Goal: Communication & Community: Answer question/provide support

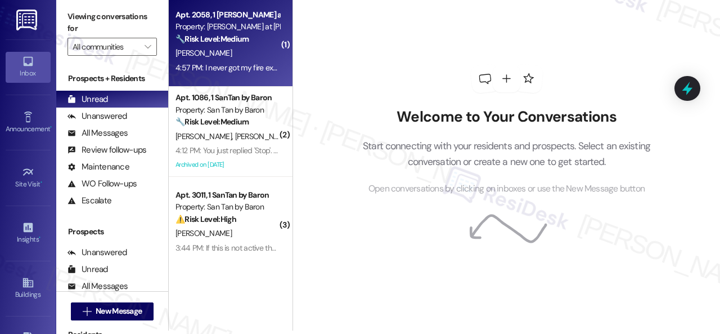
click at [245, 61] on div "4:57 PM: I never got my fire extinguisher back after the last inspection. Do I …" at bounding box center [227, 68] width 106 height 14
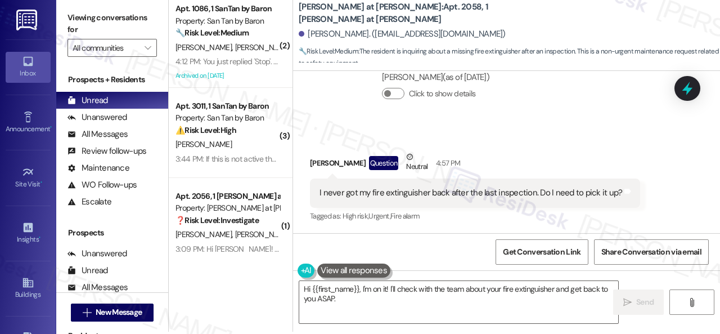
scroll to position [3, 0]
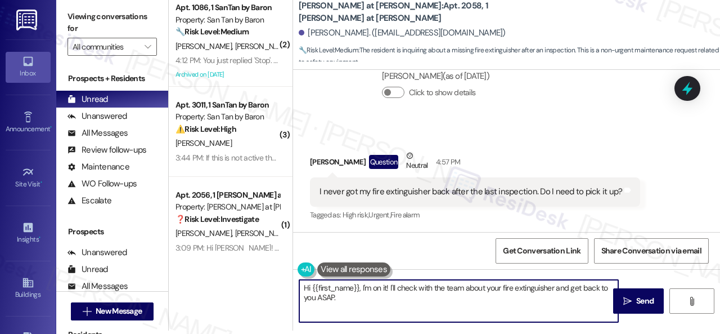
drag, startPoint x: 361, startPoint y: 285, endPoint x: 366, endPoint y: 295, distance: 11.6
click at [366, 295] on textarea "Hi {{first_name}}, I'm on it! I'll check with the team about your fire extingui…" at bounding box center [458, 301] width 319 height 42
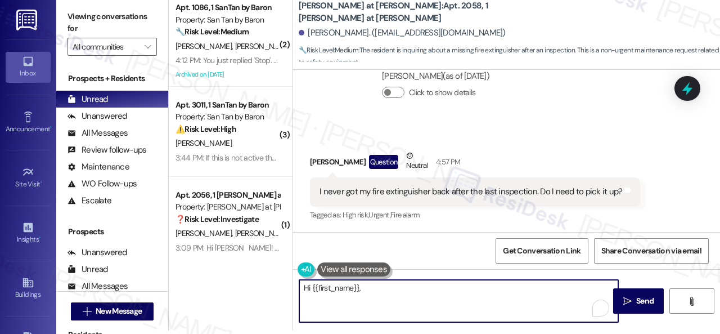
paste textarea "The site team stated that the fire extinguishers that were collected during the…"
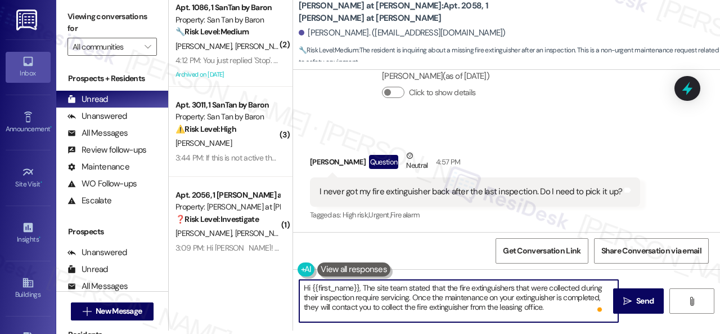
click at [362, 285] on textarea "Hi {{first_name}}, The site team stated that the fire extinguishers that were c…" at bounding box center [458, 301] width 319 height 42
click at [562, 305] on textarea "Hi {{first_name}}, the site team stated that the fire extinguishers that were c…" at bounding box center [458, 301] width 319 height 42
type textarea "Hi {{first_name}}, the site team stated that the fire extinguishers that were c…"
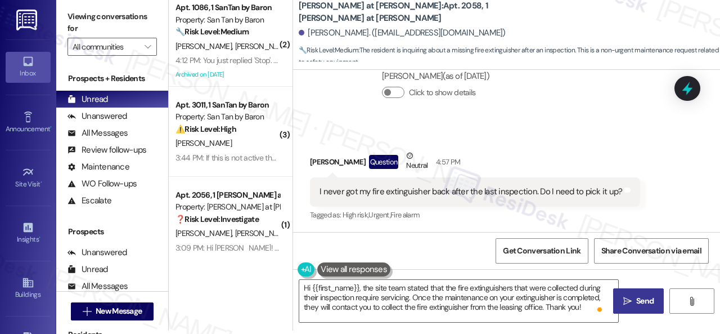
click at [634, 298] on span "Send" at bounding box center [645, 301] width 22 height 12
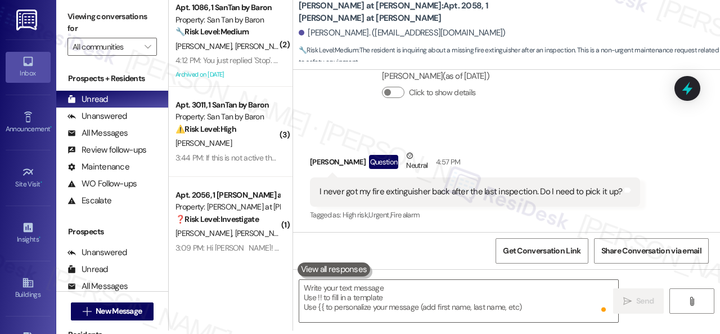
scroll to position [397, 0]
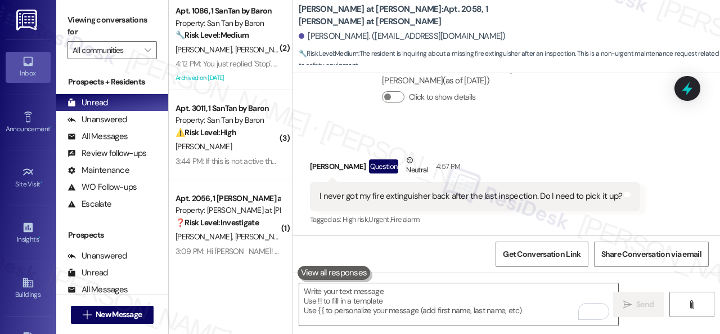
click at [294, 46] on span "H. Mcdonald" at bounding box center [322, 49] width 56 height 10
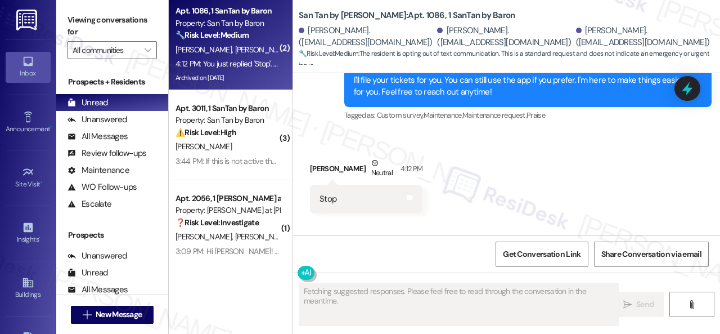
scroll to position [479, 0]
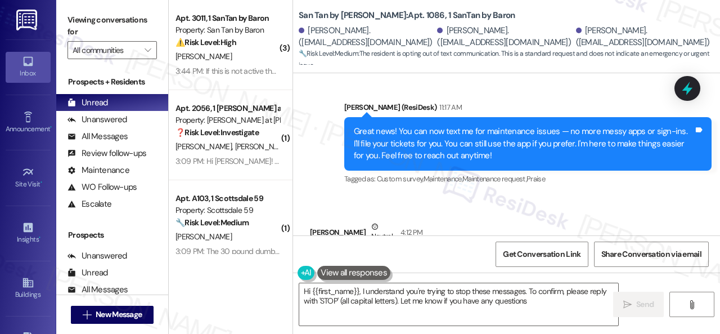
type textarea "Hi {{first_name}}, I understand you're trying to stop these messages. To confir…"
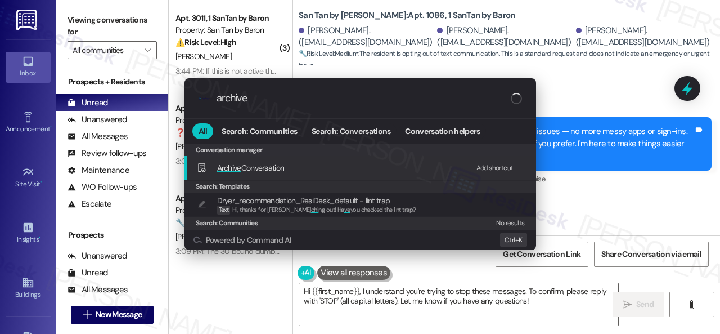
type input "archive"
click at [484, 166] on div "Add shortcut" at bounding box center [495, 168] width 37 height 12
click at [243, 164] on span "Archive Conversation" at bounding box center [251, 168] width 68 height 10
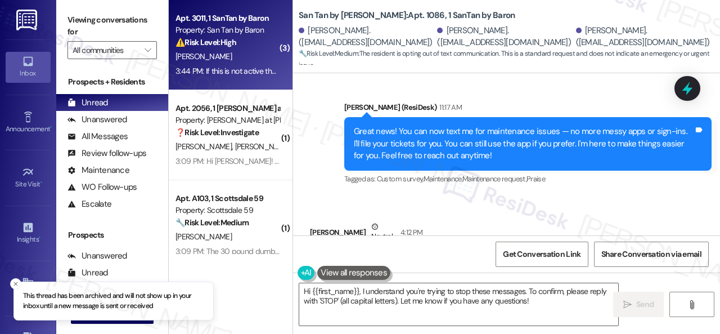
click at [246, 60] on div "[PERSON_NAME]" at bounding box center [227, 57] width 106 height 14
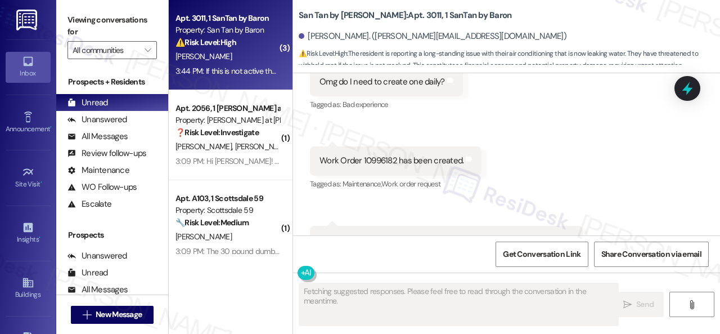
scroll to position [672, 0]
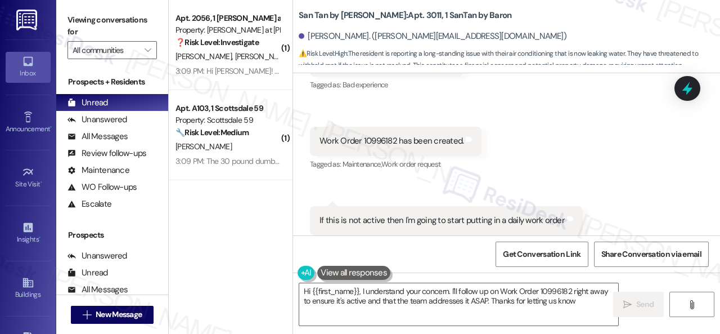
type textarea "Hi {{first_name}}, I understand your concern. I'll follow up on Work Order 1099…"
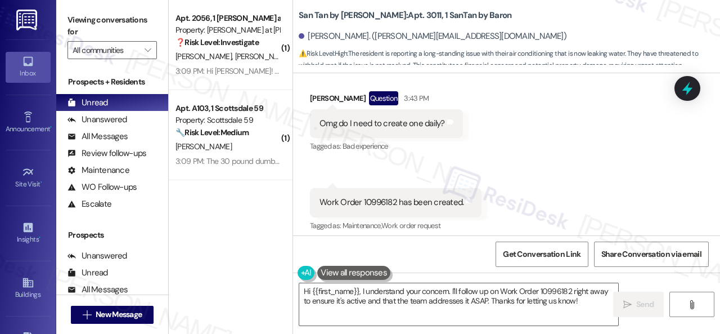
scroll to position [616, 0]
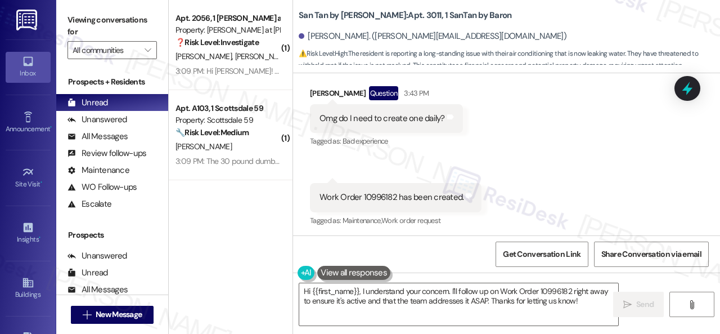
click at [372, 191] on div "Work Order 10996182 has been created." at bounding box center [392, 197] width 144 height 12
copy div "10996182"
click at [479, 147] on div "Received via SMS Jamie Stevens Question 3:43 PM Omg do I need to create one dai…" at bounding box center [506, 188] width 427 height 255
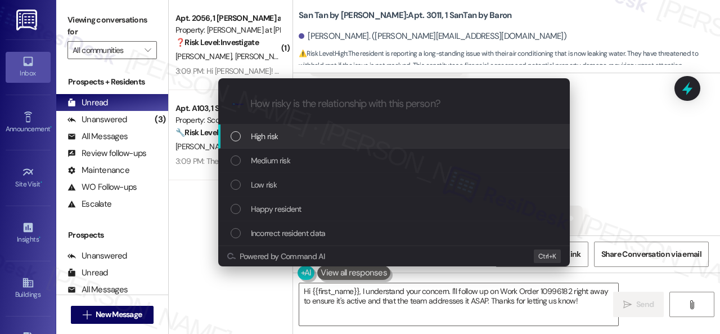
click at [252, 136] on span "High risk" at bounding box center [265, 136] width 28 height 12
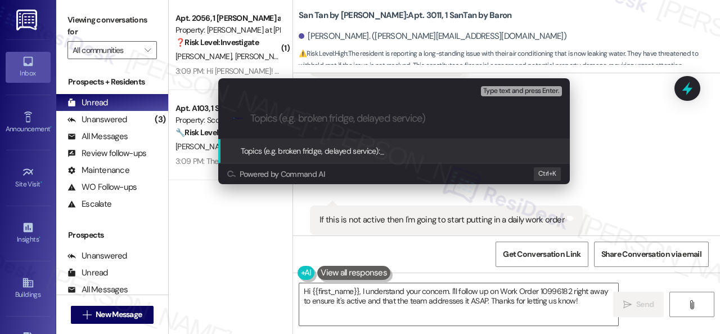
paste input "Follow-up on work order 10996182"
type input "Follow-up on work order 10996182"
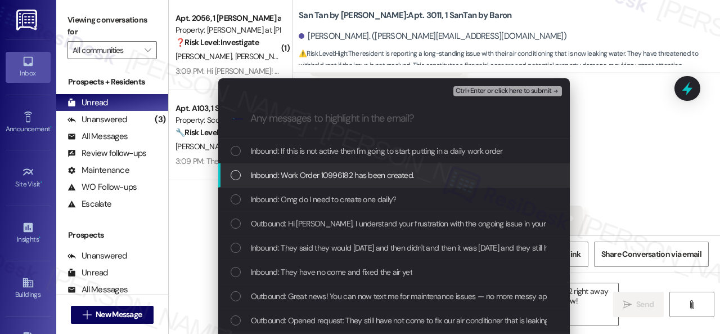
click at [362, 174] on span "Inbound: Work Order 10996182 has been created." at bounding box center [333, 175] width 164 height 12
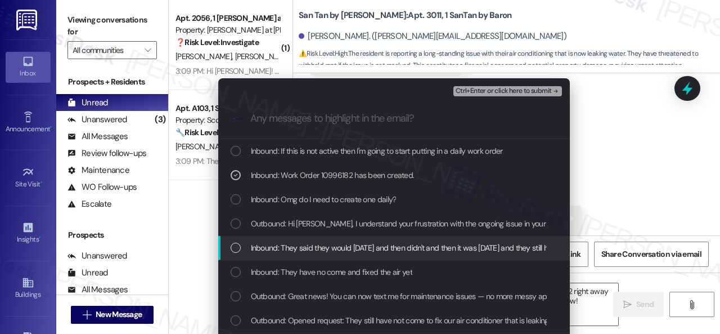
click at [349, 247] on span "Inbound: They said they would Friday and then didn't and then it was Monday and…" at bounding box center [632, 247] width 763 height 12
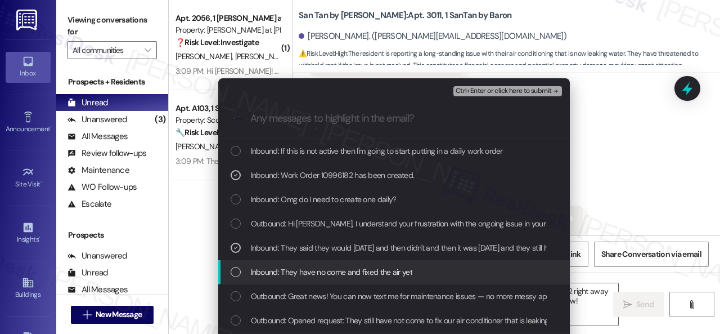
click at [360, 270] on span "Inbound: They have no come and fixed the air yet" at bounding box center [331, 272] width 161 height 12
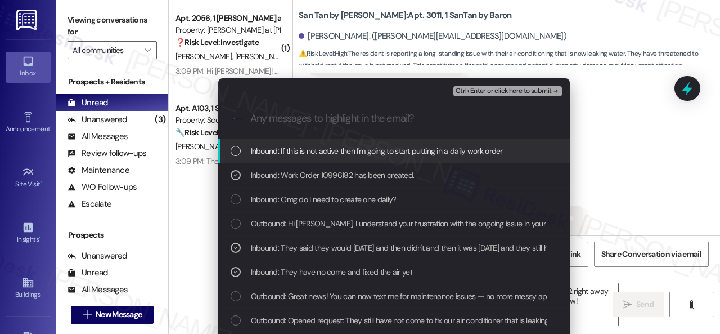
click at [484, 95] on span "Ctrl+Enter or click here to submit" at bounding box center [504, 91] width 96 height 8
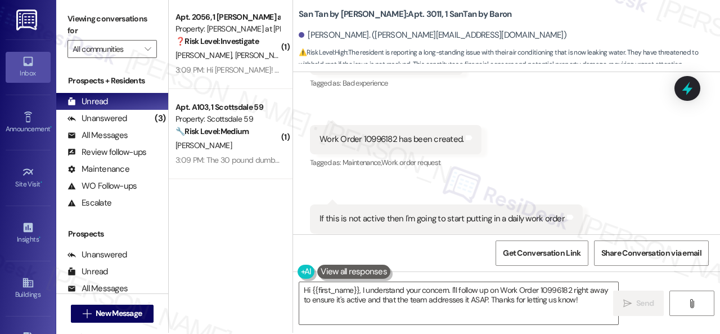
scroll to position [3, 0]
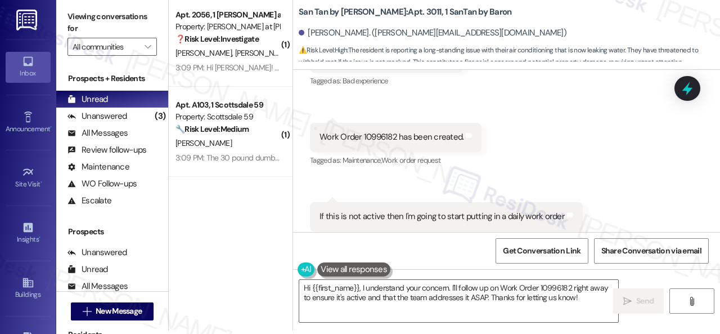
click at [629, 183] on div "Received via SMS Jamie Stevens Question 3:43 PM Omg do I need to create one dai…" at bounding box center [506, 128] width 427 height 255
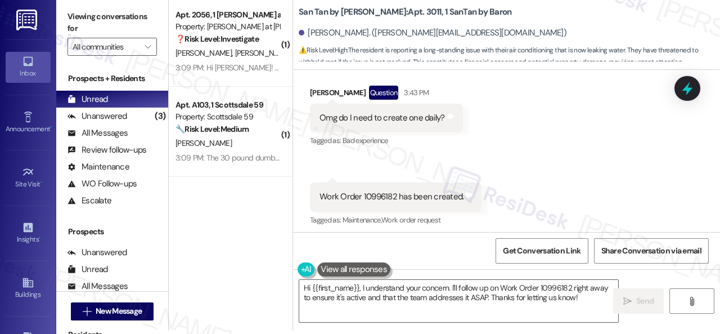
scroll to position [448, 0]
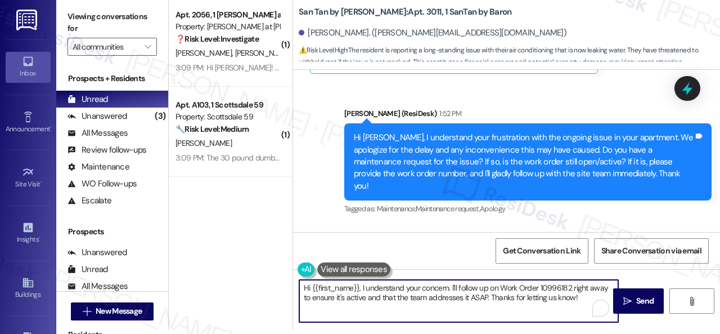
drag, startPoint x: 317, startPoint y: 279, endPoint x: 223, endPoint y: 255, distance: 97.4
click at [223, 255] on div "( 1 ) Apt. 2056, 1 Montero at Dana Park Property: Montero at Dana Park ❓ Risk L…" at bounding box center [444, 164] width 551 height 334
paste textarea "I've made a follow-up with the site team regarding your work order. Let me know…"
type textarea "I've made a follow-up with the site team regarding your work order. Let me know…"
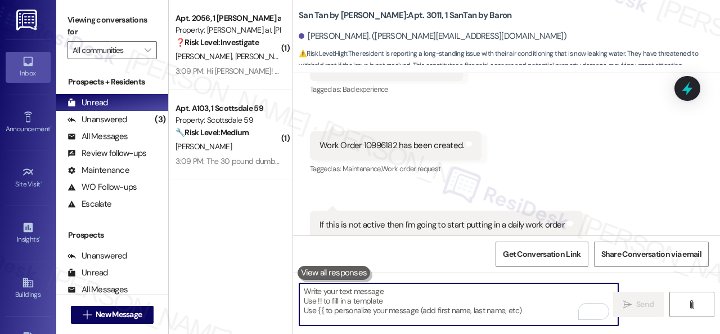
scroll to position [672, 0]
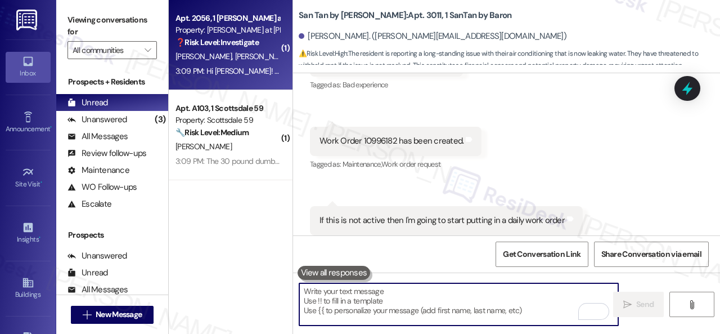
click at [258, 57] on div "K. Heaston D. Clark" at bounding box center [227, 57] width 106 height 14
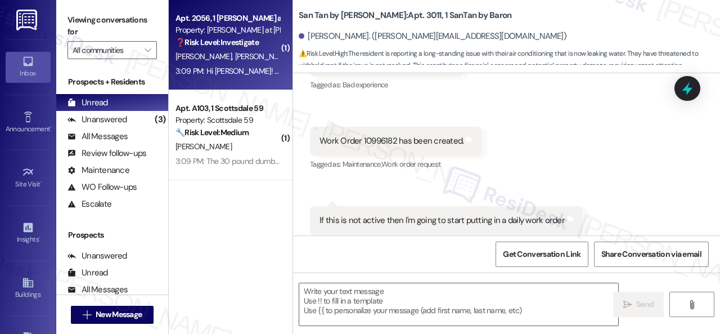
type textarea "Fetching suggested responses. Please feel free to read through the conversation…"
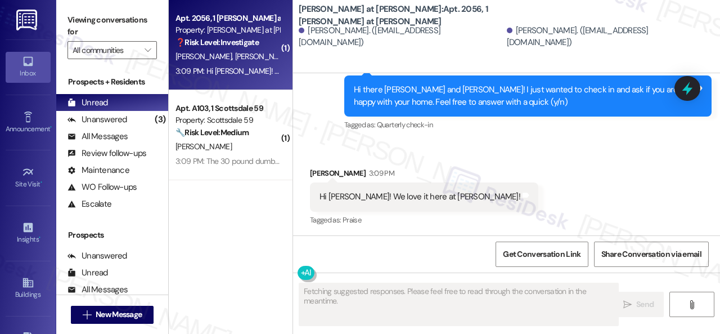
scroll to position [608, 0]
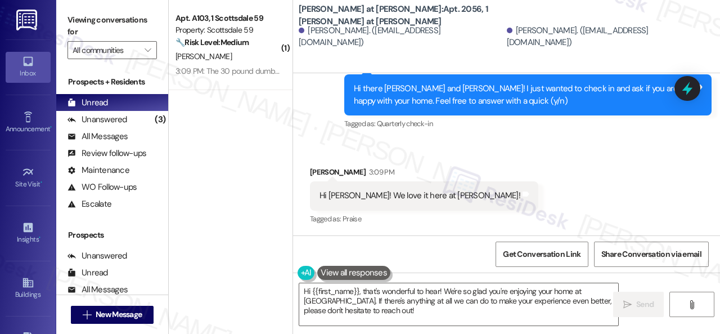
click at [380, 146] on div "Received via SMS Kathleen Heaston 3:09 PM Hi Sarah! We love it here at Montero!…" at bounding box center [506, 188] width 427 height 95
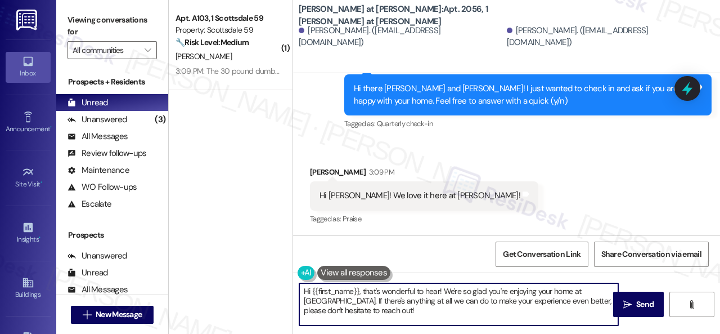
drag, startPoint x: 317, startPoint y: 290, endPoint x: 263, endPoint y: 273, distance: 56.4
click at [263, 273] on div "( 1 ) Apt. A103, 1 Scottsdale 59 Property: Scottsdale 59 🔧 Risk Level: Medium T…" at bounding box center [444, 167] width 551 height 334
paste textarea "I'm glad you are satisfied with your home. Have you written a review for us bef…"
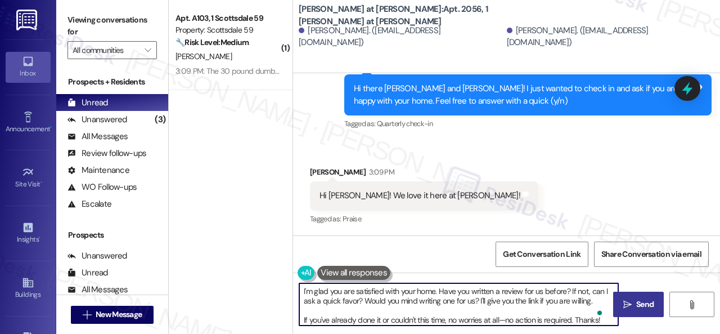
type textarea "I'm glad you are satisfied with your home. Have you written a review for us bef…"
click at [636, 307] on span "Send" at bounding box center [644, 304] width 17 height 12
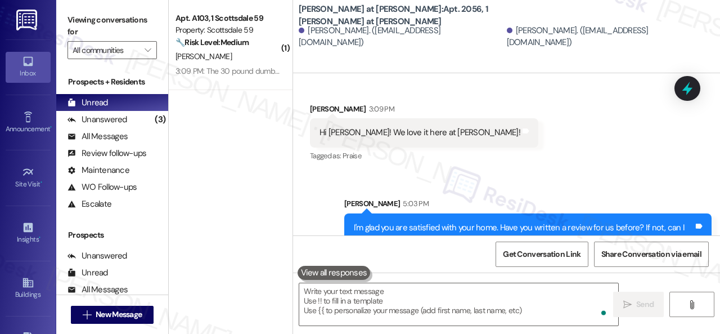
scroll to position [724, 0]
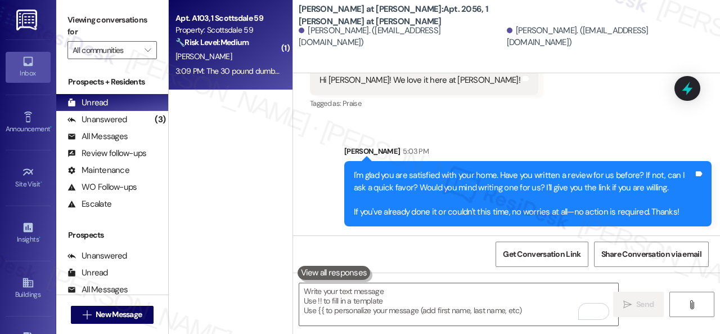
click at [250, 60] on div "[PERSON_NAME]" at bounding box center [227, 57] width 106 height 14
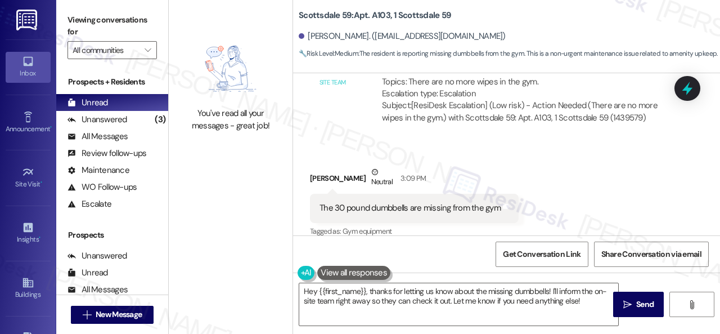
scroll to position [1365, 0]
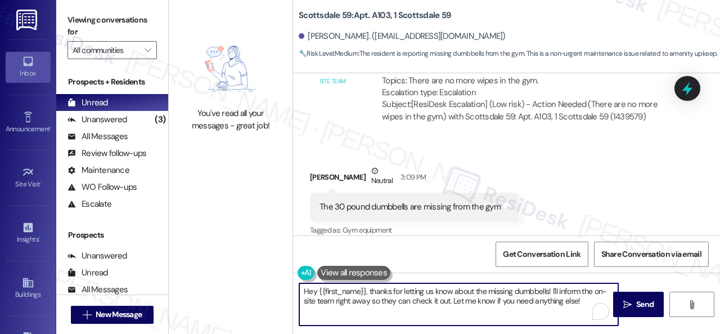
drag, startPoint x: 371, startPoint y: 290, endPoint x: 276, endPoint y: 289, distance: 95.7
click at [276, 289] on div "You've read all your messages - great job! Scottsdale 59: Apt. A103, 1 Scottsda…" at bounding box center [444, 167] width 551 height 334
click at [484, 291] on textarea "Thanks for letting us know about the missing dumbbells! I'll inform the on-site…" at bounding box center [458, 304] width 319 height 42
click at [555, 300] on textarea "Thanks for letting us know about the missing dumbbells, Cameron! I'll inform th…" at bounding box center [458, 304] width 319 height 42
type textarea "Thanks for letting us know about the missing dumbbells, Cameron! I'll inform th…"
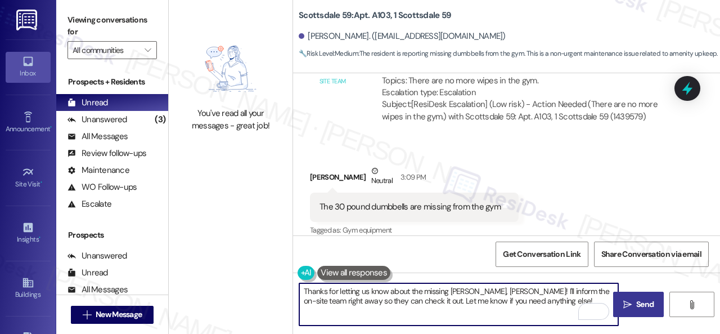
click at [636, 306] on span "Send" at bounding box center [644, 304] width 17 height 12
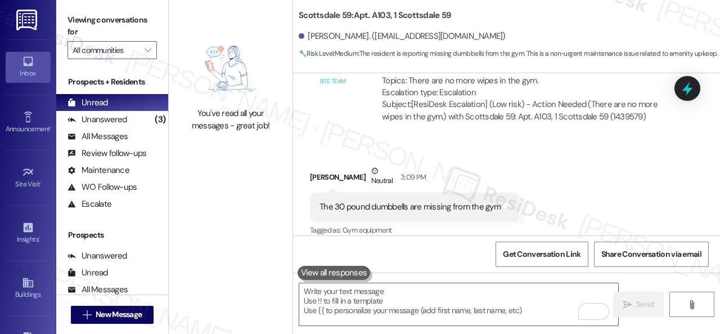
scroll to position [1364, 0]
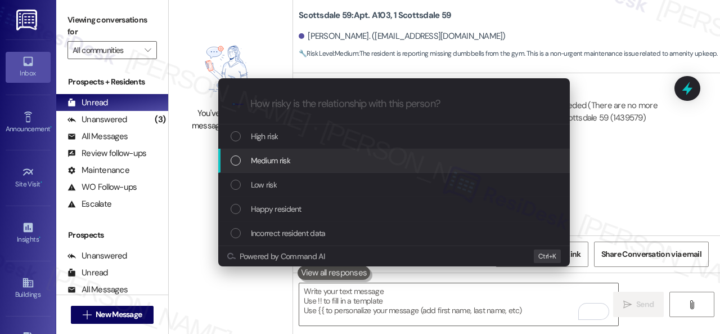
click at [268, 156] on span "Medium risk" at bounding box center [270, 160] width 39 height 12
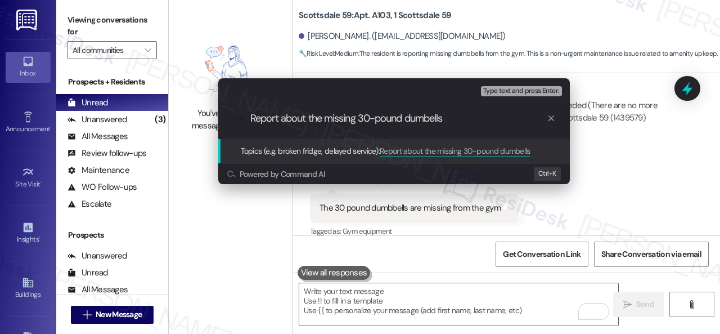
type input "Report about the missing 30-pound dumbells."
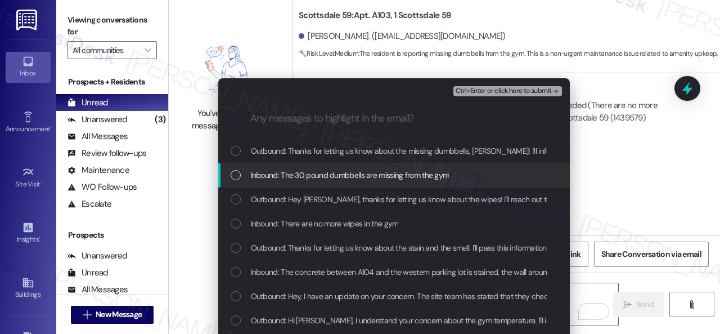
click at [394, 176] on span "Inbound: The 30 pound dumbbells are missing from the gym" at bounding box center [350, 175] width 199 height 12
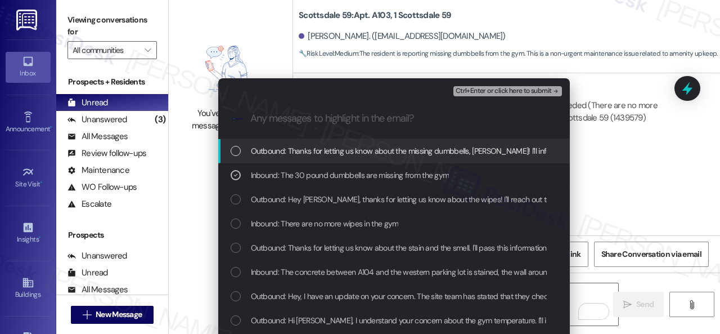
click at [524, 89] on span "Ctrl+Enter or click here to submit" at bounding box center [504, 91] width 96 height 8
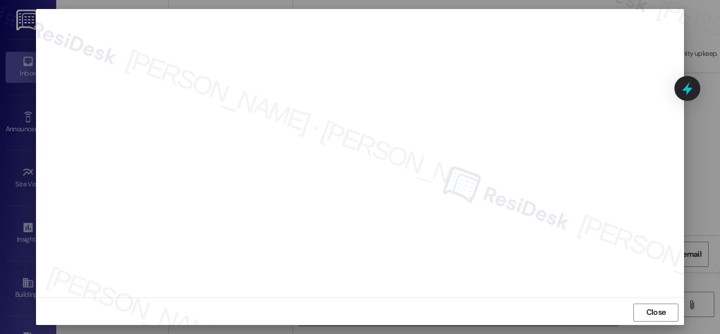
scroll to position [14, 0]
click at [652, 306] on span "Close" at bounding box center [657, 310] width 20 height 12
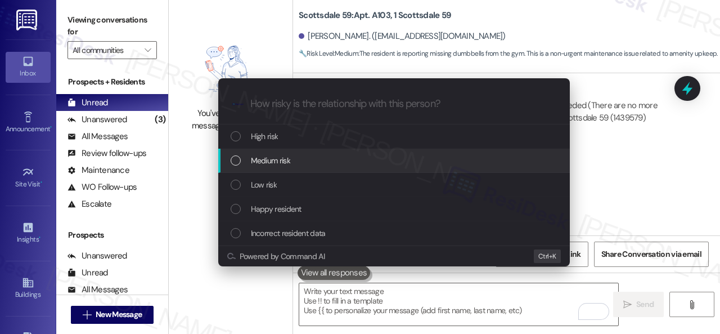
click at [262, 161] on span "Medium risk" at bounding box center [270, 160] width 39 height 12
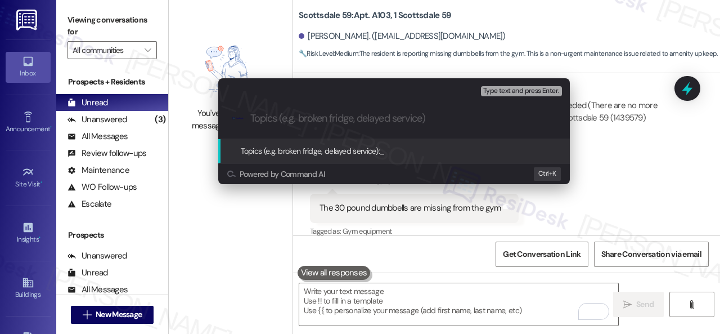
paste input "Report about the missing 30-pound dumbells."
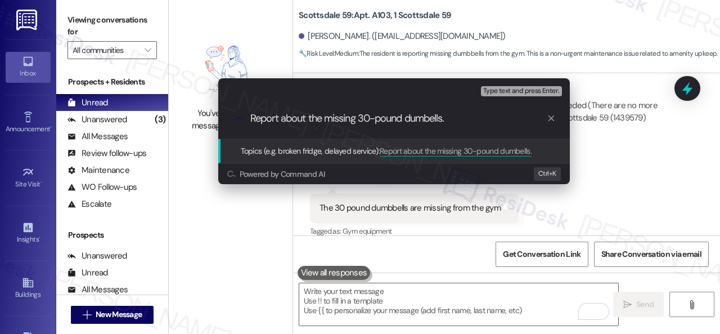
click at [428, 117] on input "Report about the missing 30-pound dumbells." at bounding box center [398, 119] width 297 height 12
type input "Report about the missing 30-pound dumbbells."
click at [465, 119] on input "Report about the missing 30-pound dumbbells." at bounding box center [398, 119] width 297 height 12
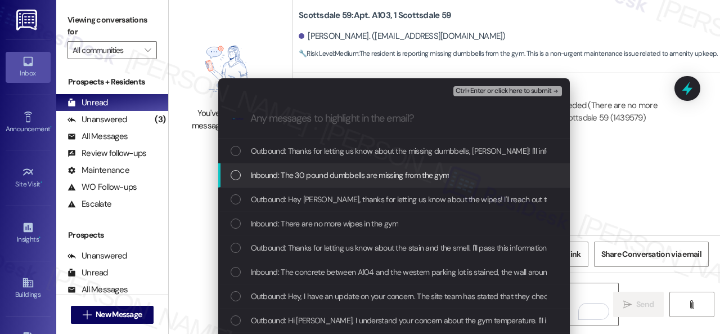
click at [309, 176] on span "Inbound: The 30 pound dumbbells are missing from the gym" at bounding box center [350, 175] width 199 height 12
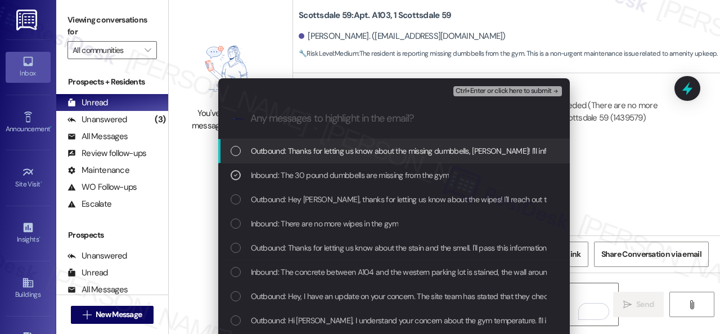
click at [475, 91] on span "Ctrl+Enter or click here to submit" at bounding box center [504, 91] width 96 height 8
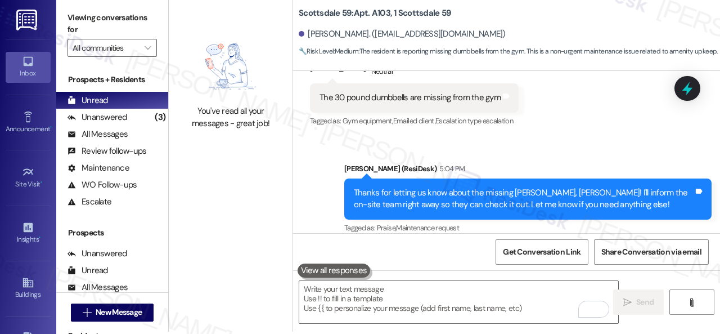
scroll to position [3, 0]
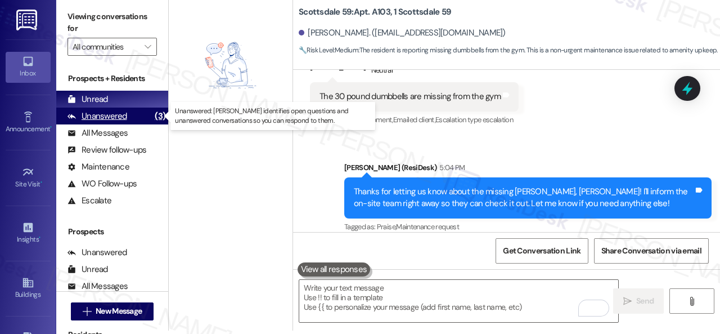
click at [110, 116] on div "Unanswered" at bounding box center [98, 116] width 60 height 12
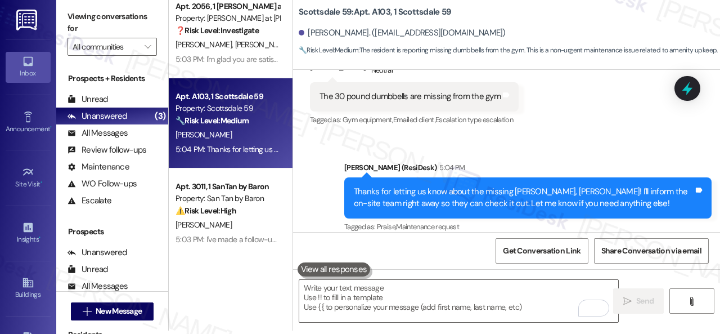
scroll to position [16, 0]
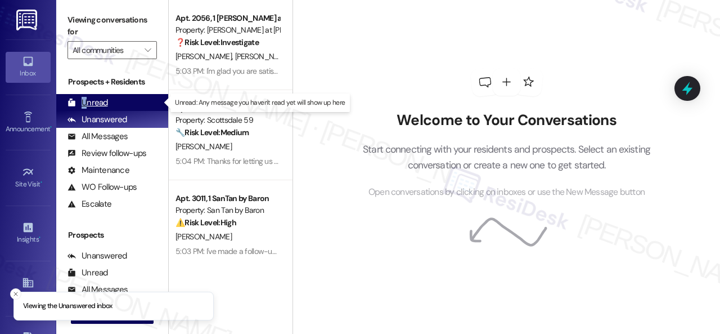
click at [84, 102] on div "Unread" at bounding box center [88, 103] width 41 height 12
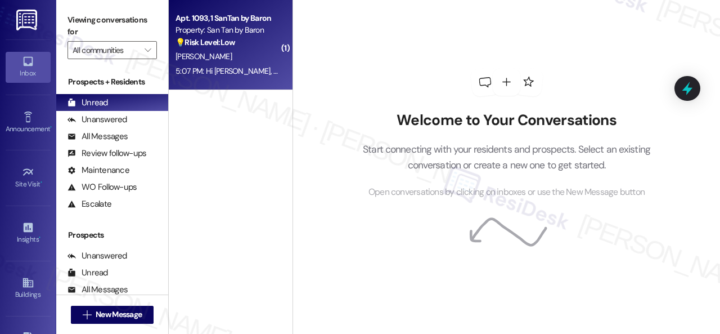
click at [241, 58] on div "[PERSON_NAME]" at bounding box center [227, 57] width 106 height 14
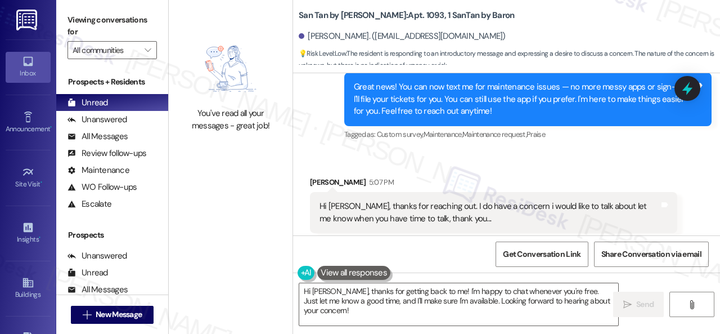
scroll to position [398, 0]
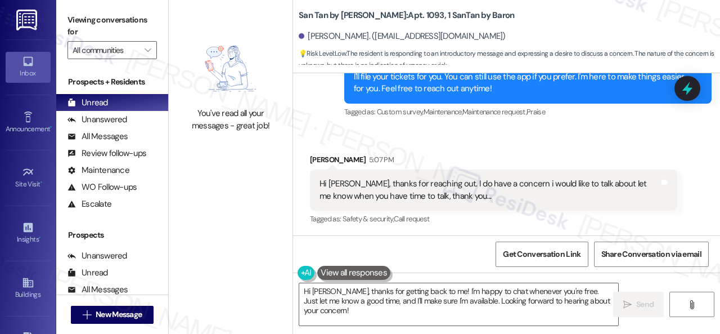
click at [622, 148] on div "Received via SMS [PERSON_NAME] 5:07 PM Hi [PERSON_NAME], thanks for reaching ou…" at bounding box center [494, 190] width 384 height 90
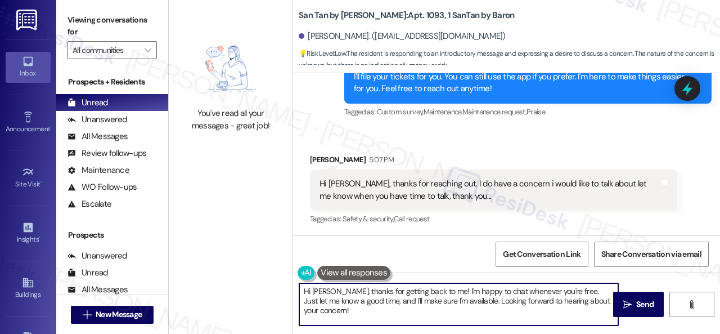
drag, startPoint x: 433, startPoint y: 290, endPoint x: 454, endPoint y: 322, distance: 37.9
click at [454, 322] on textarea "Hi [PERSON_NAME], thanks for getting back to me! I'm happy to chat whenever you…" at bounding box center [458, 304] width 319 height 42
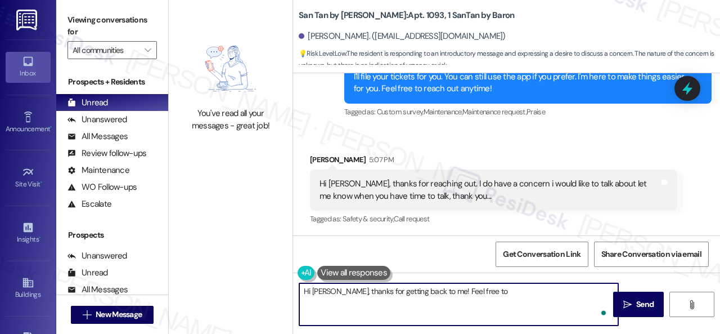
paste textarea "provide as much detail as possible and include photos if available."
click at [548, 294] on textarea "Hi [PERSON_NAME], thanks for getting back to me! Feel free to provide as much d…" at bounding box center [458, 304] width 319 height 42
click at [513, 302] on textarea "Hi [PERSON_NAME], thanks for getting back to me! Feel free to provide as much d…" at bounding box center [458, 304] width 319 height 42
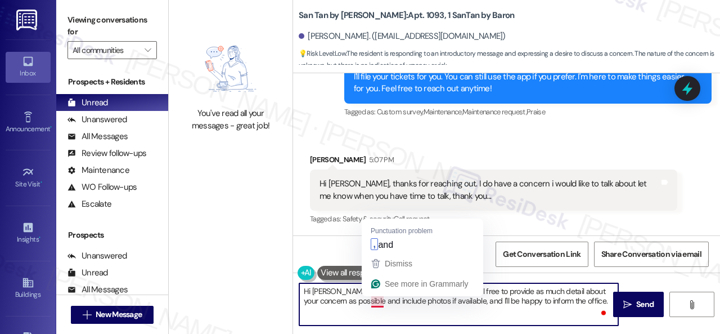
click at [380, 300] on textarea "Hi [PERSON_NAME], thanks for getting back to me! Feel free to provide as much d…" at bounding box center [458, 304] width 319 height 42
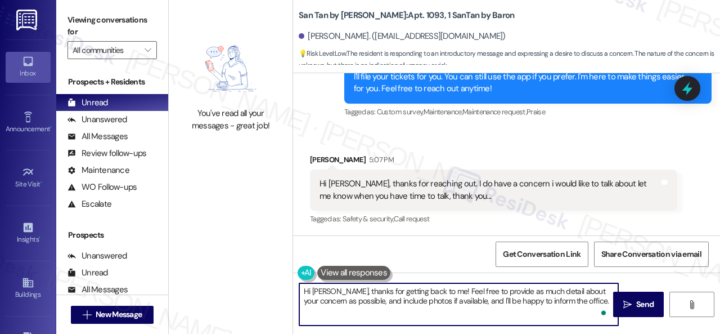
drag, startPoint x: 524, startPoint y: 302, endPoint x: 558, endPoint y: 303, distance: 33.8
click at [526, 302] on textarea "Hi [PERSON_NAME], thanks for getting back to me! Feel free to provide as much d…" at bounding box center [458, 304] width 319 height 42
click at [594, 299] on textarea "Hi [PERSON_NAME], thanks for getting back to me! Feel free to provide as much d…" at bounding box center [458, 304] width 319 height 42
type textarea "Hi [PERSON_NAME], thanks for getting back to me! Feel free to provide as much d…"
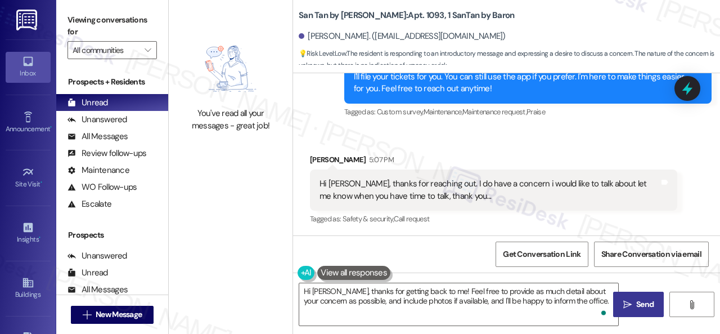
click at [636, 305] on span "Send" at bounding box center [644, 304] width 17 height 12
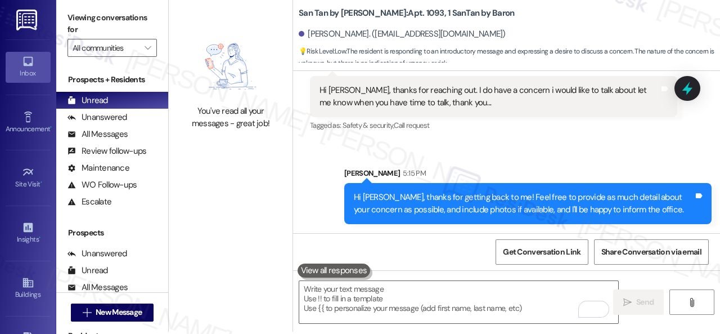
scroll to position [3, 0]
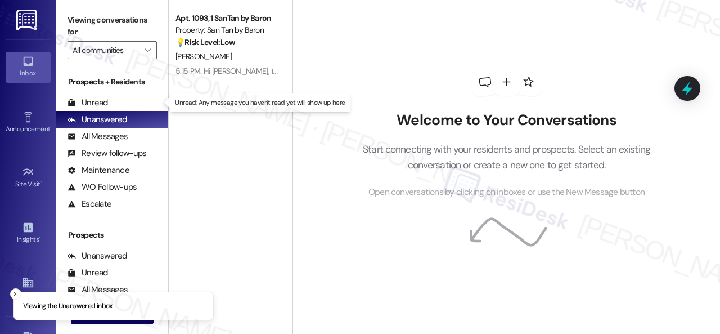
drag, startPoint x: 91, startPoint y: 105, endPoint x: 142, endPoint y: 88, distance: 53.9
click at [92, 105] on div "Unread" at bounding box center [88, 103] width 41 height 12
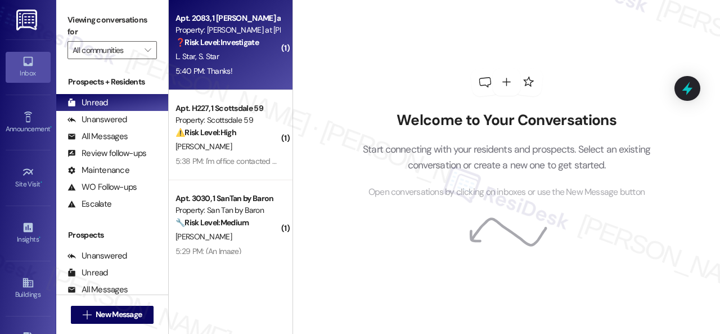
click at [252, 69] on div "5:40 PM: Thanks! 5:40 PM: Thanks!" at bounding box center [227, 71] width 106 height 14
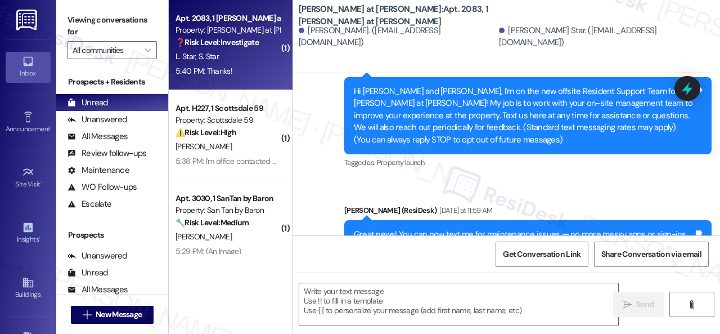
type textarea "Fetching suggested responses. Please feel free to read through the conversation…"
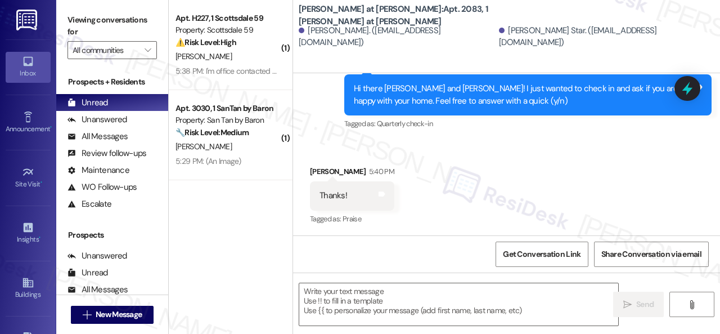
scroll to position [493, 0]
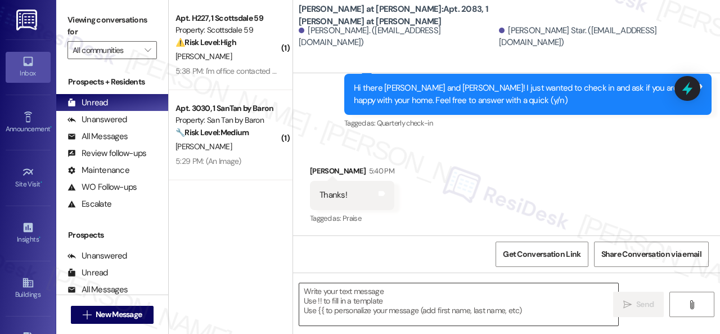
click at [347, 291] on textarea at bounding box center [458, 304] width 319 height 42
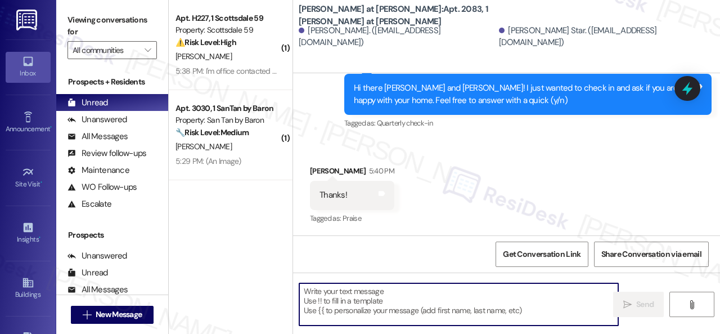
paste textarea "Thanks for your feedback. We appreciate it. Enjoy your day!"
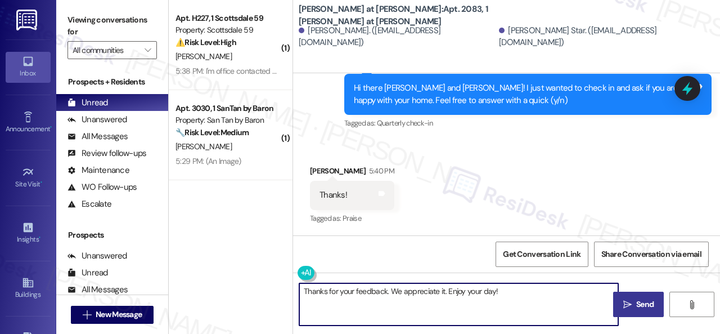
type textarea "Thanks for your feedback. We appreciate it. Enjoy your day!"
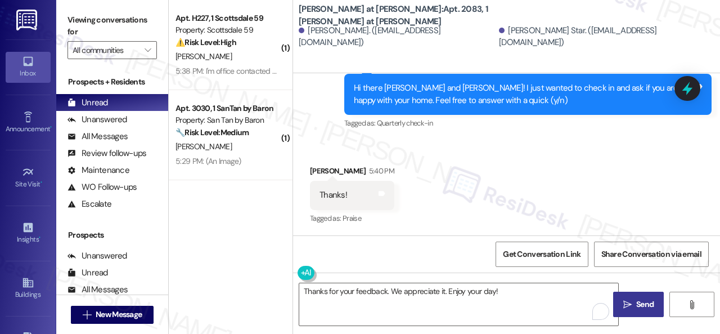
click at [638, 302] on span "Send" at bounding box center [644, 304] width 17 height 12
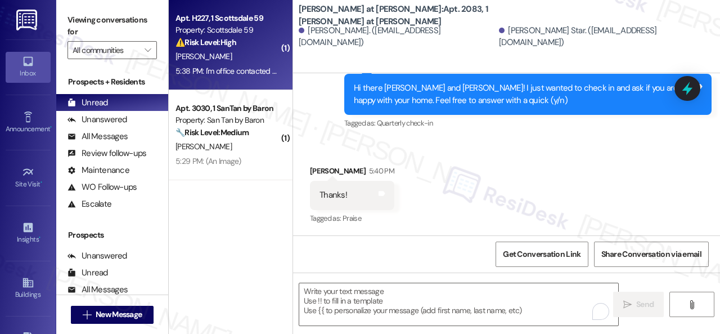
scroll to position [493, 0]
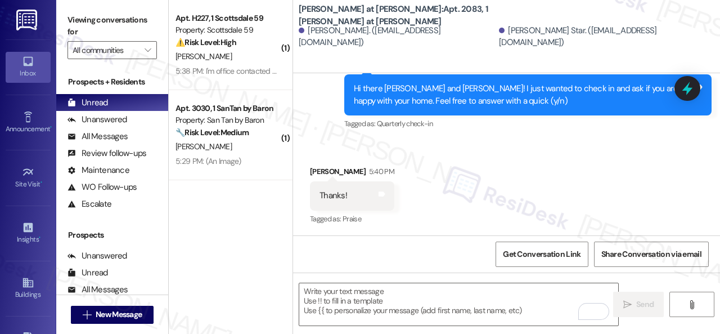
drag, startPoint x: 237, startPoint y: 146, endPoint x: 298, endPoint y: 146, distance: 60.8
click at [240, 146] on div "A. Olivo" at bounding box center [227, 147] width 106 height 14
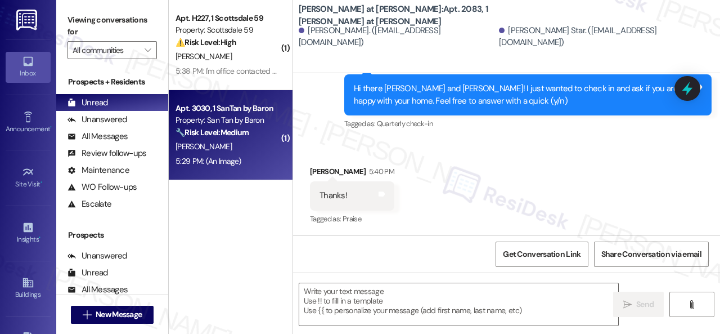
type textarea "Fetching suggested responses. Please feel free to read through the conversation…"
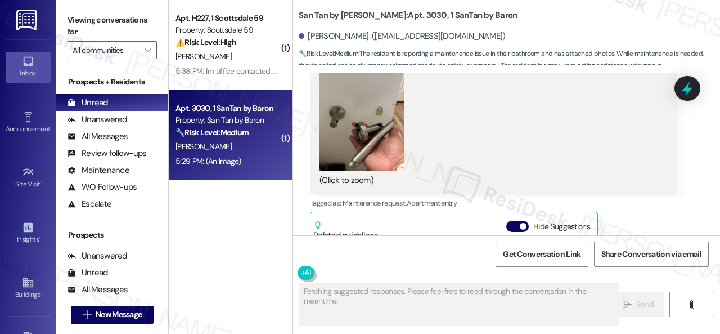
scroll to position [625, 0]
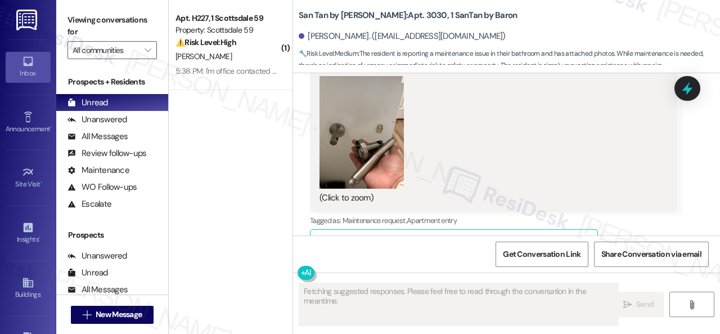
click at [394, 156] on button "Zoom image" at bounding box center [362, 132] width 84 height 113
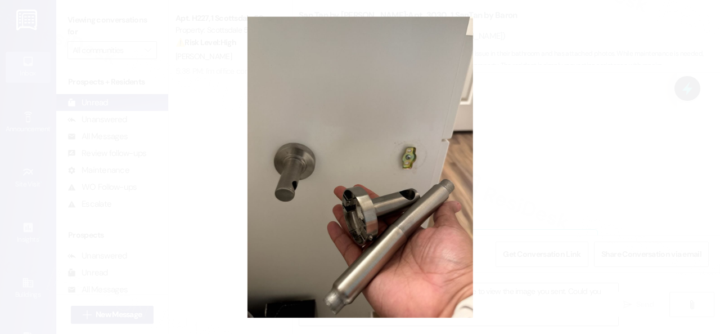
click at [389, 154] on button "Unzoom image" at bounding box center [360, 167] width 720 height 334
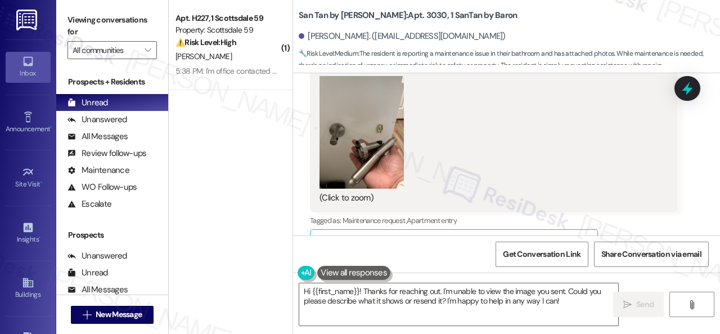
click at [370, 173] on button "Zoom image" at bounding box center [362, 132] width 84 height 113
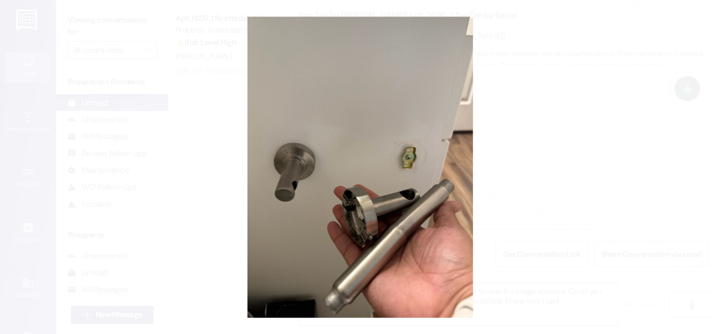
click at [403, 176] on button "Unzoom image" at bounding box center [360, 167] width 720 height 334
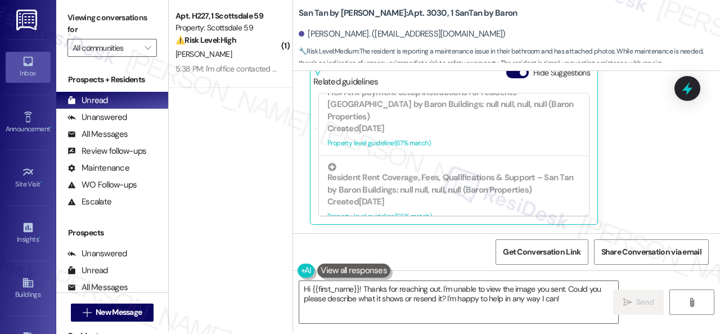
scroll to position [3, 0]
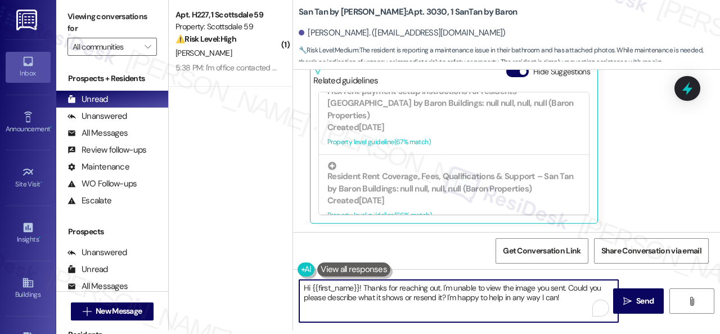
drag, startPoint x: 441, startPoint y: 287, endPoint x: 565, endPoint y: 306, distance: 125.2
click at [565, 306] on textarea "Hi {{first_name}}! Thanks for reaching out. I'm unable to view the image you se…" at bounding box center [458, 301] width 319 height 42
paste textarea "ll be happy to submit a work order on your behalf. Please provide as much detai…"
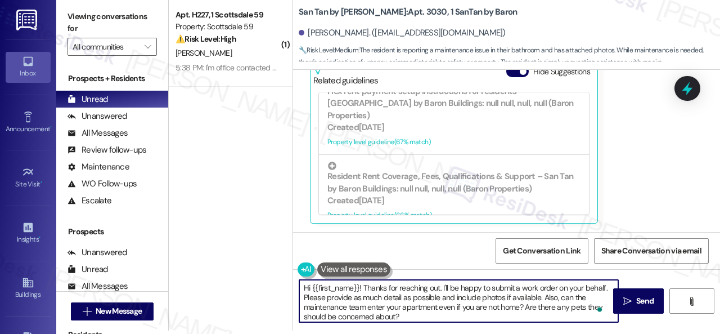
click at [438, 297] on textarea "Hi {{first_name}}! Thanks for reaching out. I'll be happy to submit a work orde…" at bounding box center [458, 301] width 319 height 42
drag, startPoint x: 572, startPoint y: 297, endPoint x: 386, endPoint y: 308, distance: 186.0
click at [386, 308] on textarea "Hi {{first_name}}! Thanks for reaching out. I'll be happy to submit a work orde…" at bounding box center [458, 301] width 319 height 42
click at [305, 297] on textarea "Hi {{first_name}}! Thanks for reaching out. I'll be happy to submit a work orde…" at bounding box center [458, 301] width 319 height 42
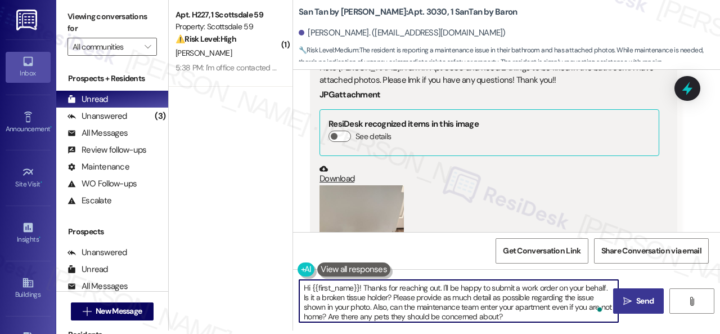
type textarea "Hi {{first_name}}! Thanks for reaching out. I'll be happy to submit a work orde…"
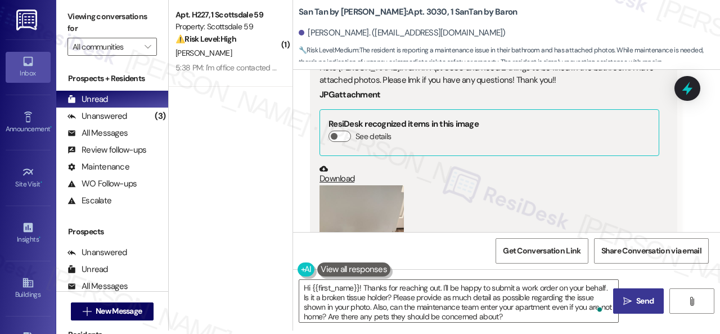
click at [638, 299] on span "Send" at bounding box center [644, 301] width 17 height 12
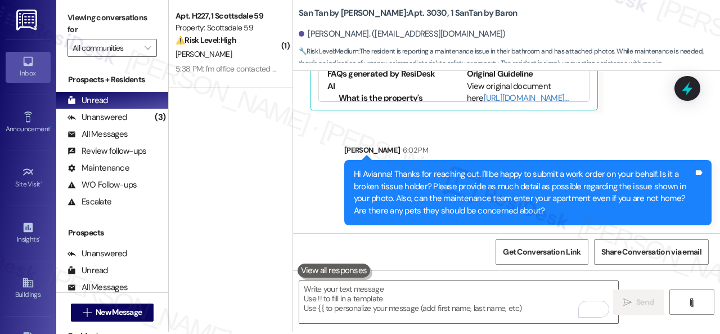
scroll to position [3, 0]
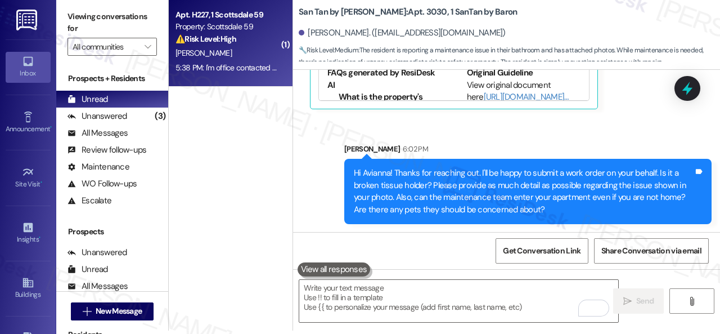
click at [241, 30] on div "Property: Scottsdale 59" at bounding box center [228, 27] width 104 height 12
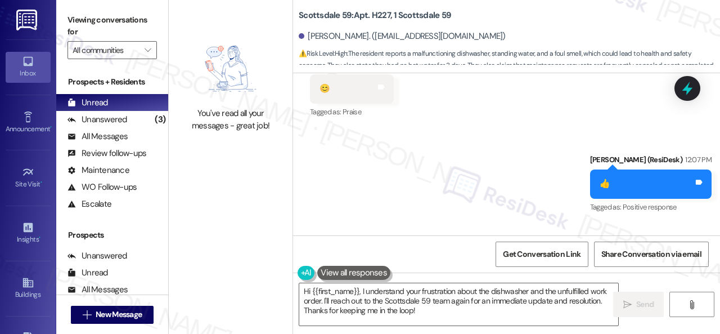
scroll to position [6628, 0]
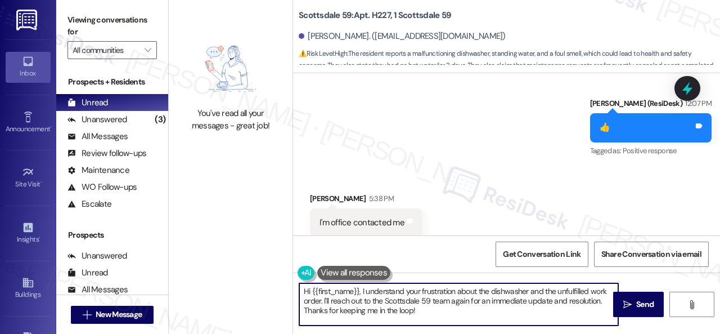
drag, startPoint x: 432, startPoint y: 315, endPoint x: 200, endPoint y: 264, distance: 237.4
click at [219, 265] on div "You've read all your messages - great job! Scottsdale 59: Apt. H227, 1 Scottsda…" at bounding box center [444, 167] width 551 height 334
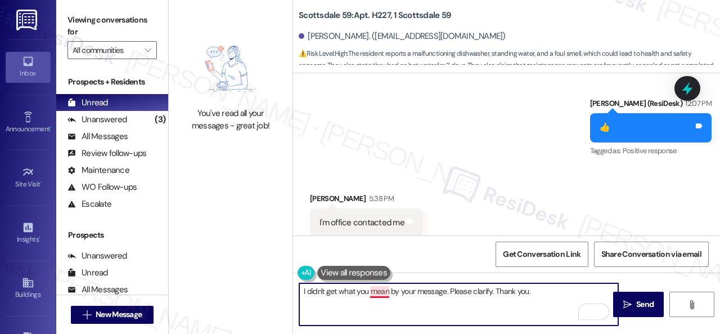
click at [386, 294] on textarea "I didn't get what you mean by your message. Please clarify. Thank you." at bounding box center [458, 304] width 319 height 42
click at [548, 292] on textarea "I didn't get what you meant by your message. Please clarify. Thank you." at bounding box center [458, 304] width 319 height 42
type textarea "I didn't get what you meant by your message. Please clarify. Thank you."
click at [630, 301] on span " Send" at bounding box center [638, 304] width 35 height 12
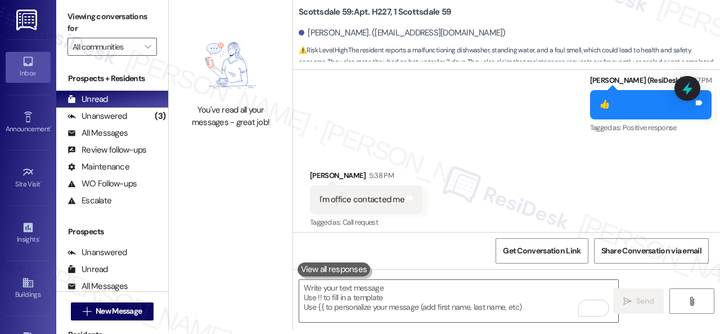
scroll to position [6594, 0]
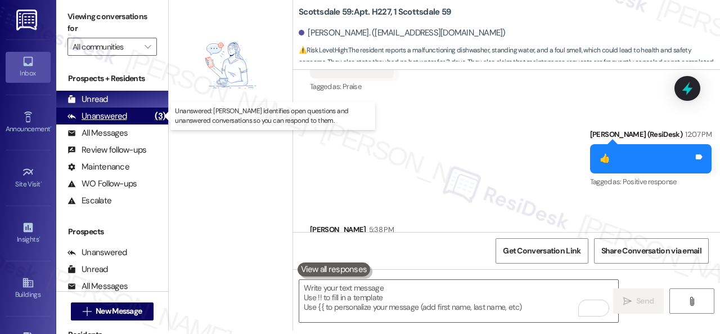
click at [104, 112] on div "Unanswered" at bounding box center [98, 116] width 60 height 12
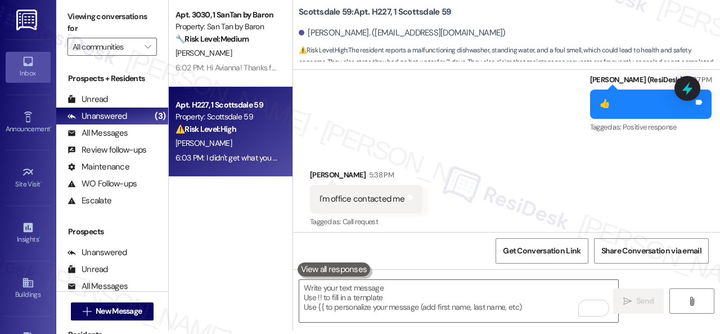
scroll to position [6707, 0]
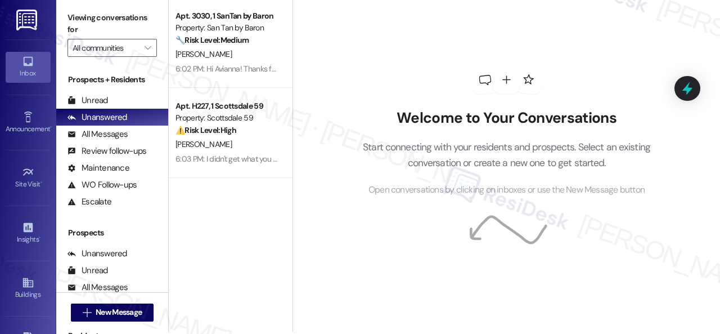
scroll to position [3, 0]
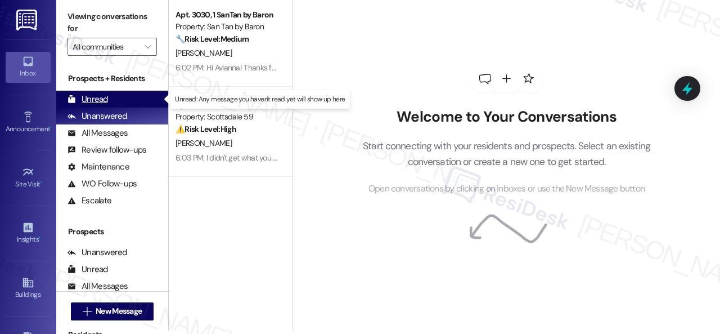
click at [98, 98] on div "Unread" at bounding box center [88, 99] width 41 height 12
